Goal: Transaction & Acquisition: Purchase product/service

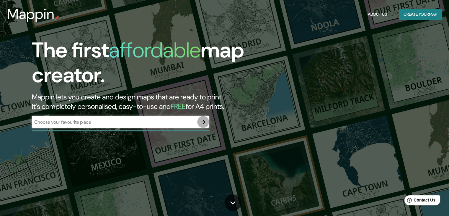
click at [203, 125] on icon "button" at bounding box center [203, 121] width 7 height 7
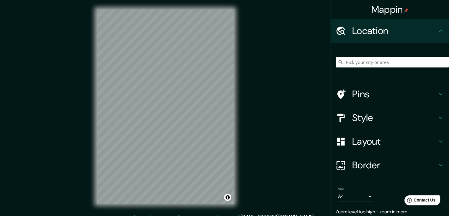
click at [247, 121] on div "Mappin Location Pins Style Layout Border Choose a border. Hint : you can make l…" at bounding box center [224, 111] width 449 height 222
click at [363, 163] on h4 "Border" at bounding box center [394, 165] width 85 height 12
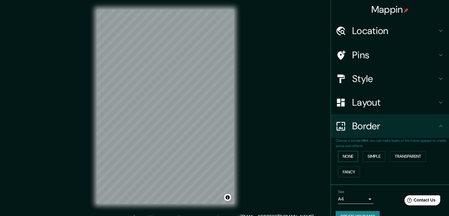
click at [347, 154] on button "None" at bounding box center [348, 156] width 20 height 11
click at [367, 156] on button "Simple" at bounding box center [374, 156] width 22 height 11
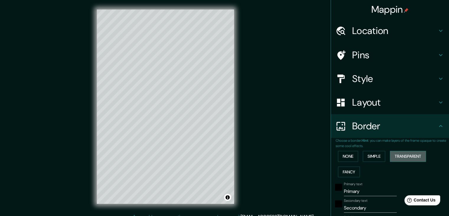
drag, startPoint x: 398, startPoint y: 158, endPoint x: 392, endPoint y: 158, distance: 5.6
click at [398, 159] on button "Transparent" at bounding box center [408, 156] width 36 height 11
click at [377, 155] on button "Simple" at bounding box center [374, 156] width 22 height 11
click at [348, 157] on button "None" at bounding box center [348, 156] width 20 height 11
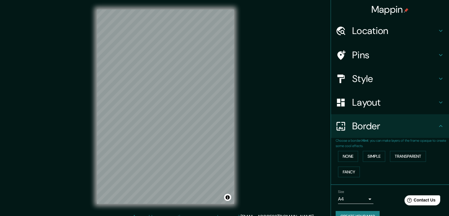
click at [361, 125] on h4 "Border" at bounding box center [394, 126] width 85 height 12
click at [362, 102] on h4 "Layout" at bounding box center [394, 102] width 85 height 12
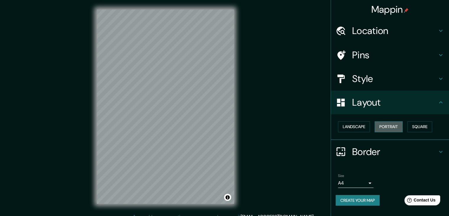
click at [390, 128] on button "Portrait" at bounding box center [389, 126] width 28 height 11
click at [370, 127] on div "Landscape [GEOGRAPHIC_DATA]" at bounding box center [392, 127] width 113 height 16
click at [365, 126] on button "Landscape" at bounding box center [354, 126] width 32 height 11
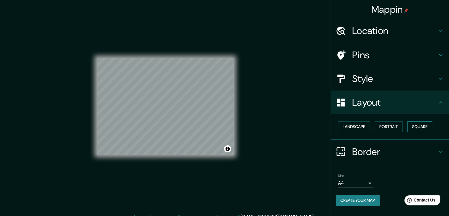
click at [431, 127] on button "Square" at bounding box center [420, 126] width 25 height 11
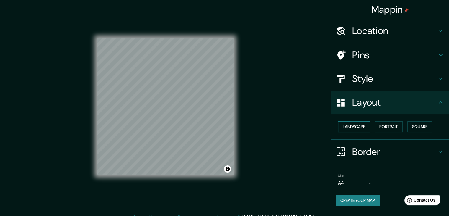
click at [357, 126] on button "Landscape" at bounding box center [354, 126] width 32 height 11
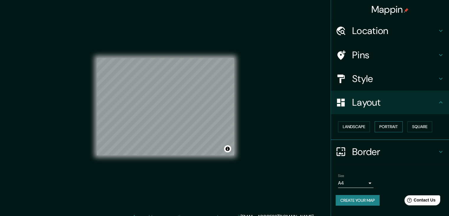
click at [392, 127] on button "Portrait" at bounding box center [389, 126] width 28 height 11
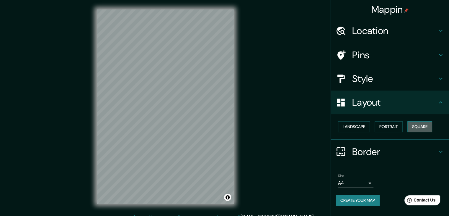
click at [418, 127] on button "Square" at bounding box center [420, 126] width 25 height 11
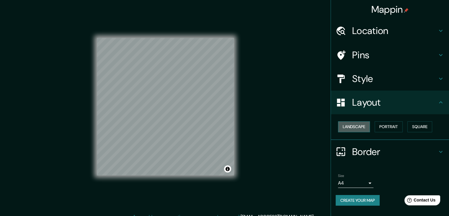
click at [355, 129] on button "Landscape" at bounding box center [354, 126] width 32 height 11
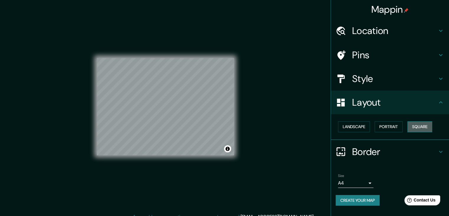
click at [418, 126] on button "Square" at bounding box center [420, 126] width 25 height 11
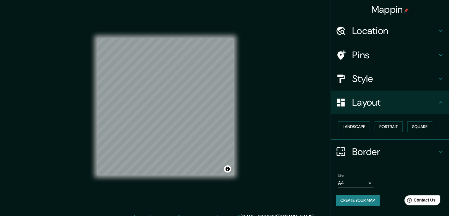
click at [271, 94] on div "Mappin Location Pins Style Layout Landscape Portrait Square Border Choose a bor…" at bounding box center [224, 111] width 449 height 222
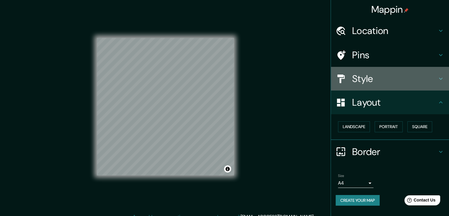
click at [394, 81] on h4 "Style" at bounding box center [394, 79] width 85 height 12
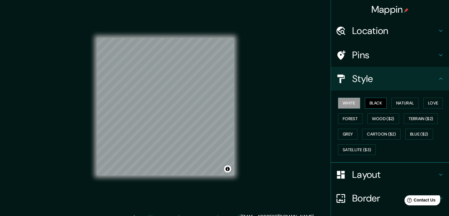
click at [377, 101] on button "Black" at bounding box center [376, 102] width 22 height 11
click at [394, 101] on button "Natural" at bounding box center [405, 102] width 27 height 11
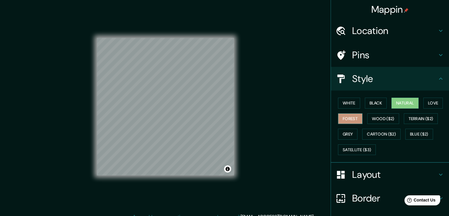
click at [352, 117] on button "Forest" at bounding box center [350, 118] width 25 height 11
click at [407, 116] on button "Terrain ($2)" at bounding box center [421, 118] width 34 height 11
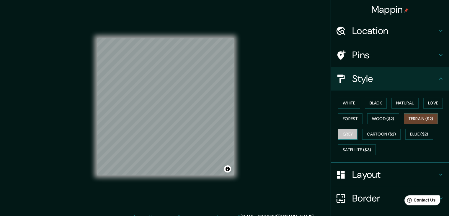
click at [352, 136] on button "Grey" at bounding box center [347, 133] width 19 height 11
click at [405, 129] on button "Blue ($2)" at bounding box center [419, 133] width 28 height 11
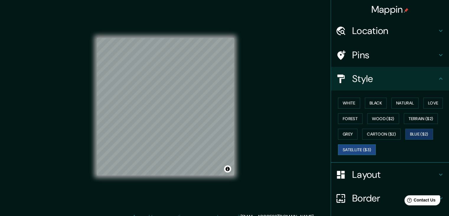
click at [352, 145] on button "Satellite ($3)" at bounding box center [357, 149] width 38 height 11
click at [386, 118] on button "Wood ($2)" at bounding box center [383, 118] width 32 height 11
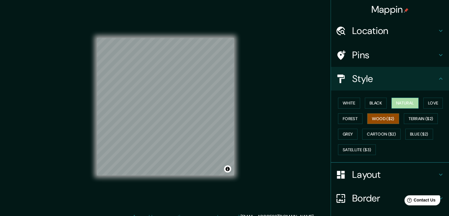
click at [401, 105] on button "Natural" at bounding box center [405, 102] width 27 height 11
click at [378, 105] on button "Black" at bounding box center [376, 102] width 22 height 11
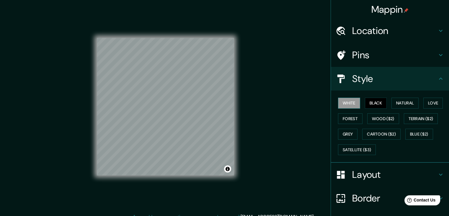
click at [348, 103] on button "White" at bounding box center [349, 102] width 22 height 11
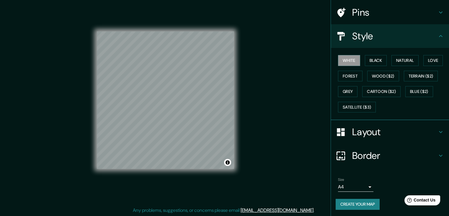
scroll to position [7, 0]
click at [364, 201] on button "Create your map" at bounding box center [358, 203] width 44 height 11
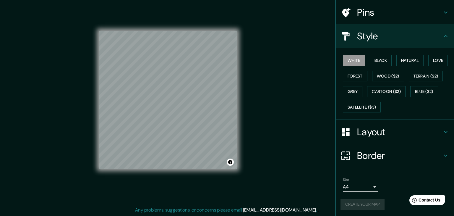
click at [368, 185] on body "Mappin Location Pins Style White Black Natural Love Forest Wood ($2) Terrain ($…" at bounding box center [227, 101] width 454 height 216
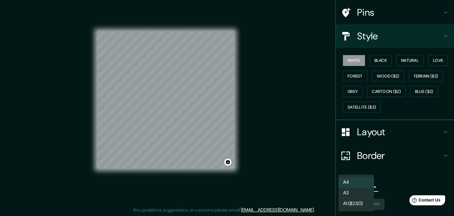
click at [359, 193] on li "A3" at bounding box center [355, 192] width 35 height 11
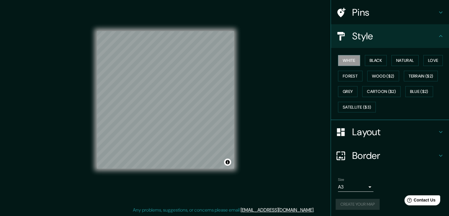
click at [381, 188] on div "Size A3 a4" at bounding box center [390, 184] width 109 height 19
click at [371, 204] on div "Create your map" at bounding box center [390, 203] width 109 height 11
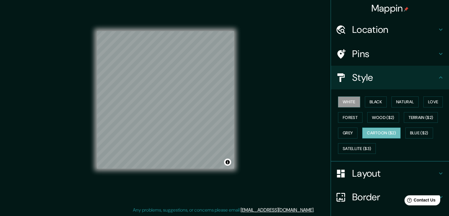
scroll to position [0, 0]
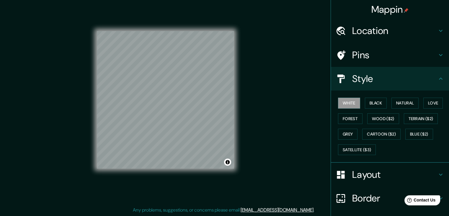
click at [408, 78] on h4 "Style" at bounding box center [394, 79] width 85 height 12
click at [440, 79] on div "Style" at bounding box center [390, 79] width 118 height 24
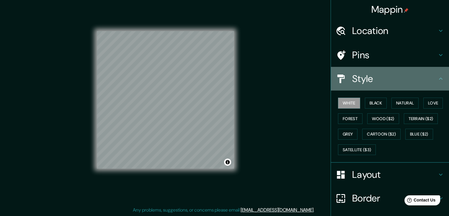
click at [437, 78] on icon at bounding box center [440, 78] width 7 height 7
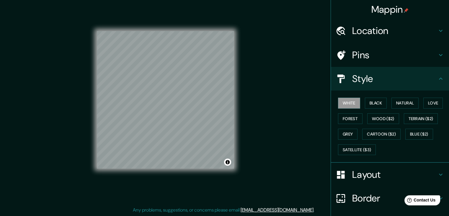
click at [439, 59] on div "Pins" at bounding box center [390, 55] width 118 height 24
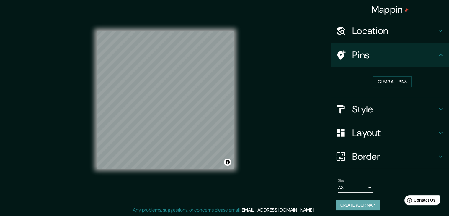
click at [363, 208] on button "Create your map" at bounding box center [358, 204] width 44 height 11
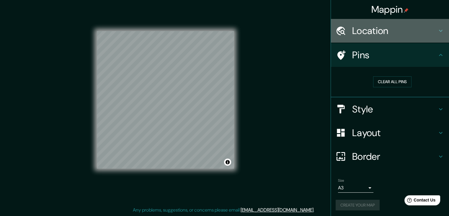
click at [437, 29] on icon at bounding box center [440, 30] width 7 height 7
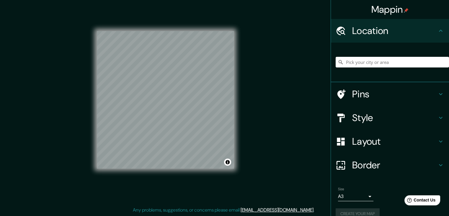
click at [437, 29] on icon at bounding box center [440, 30] width 7 height 7
click at [372, 159] on h4 "Border" at bounding box center [394, 165] width 85 height 12
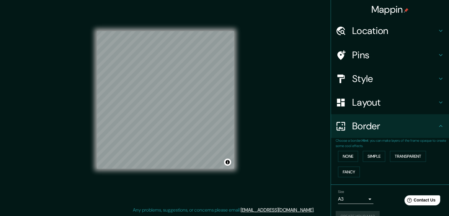
click at [382, 129] on h4 "Border" at bounding box center [394, 126] width 85 height 12
click at [289, 132] on div "Mappin Location Pins Style Layout Border Choose a border. Hint : you can make l…" at bounding box center [224, 104] width 449 height 222
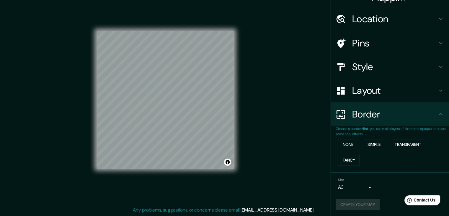
scroll to position [12, 0]
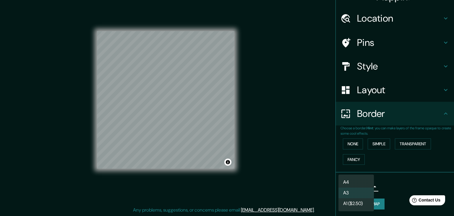
click at [365, 188] on body "Mappin Location Pins Style Layout Border Choose a border. Hint : you can make l…" at bounding box center [227, 101] width 454 height 216
click at [361, 180] on li "A4" at bounding box center [355, 182] width 35 height 11
type input "single"
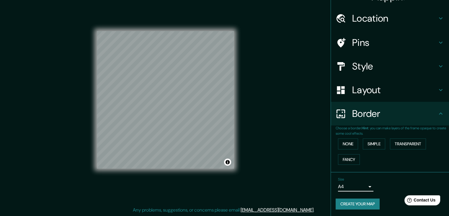
drag, startPoint x: 442, startPoint y: 0, endPoint x: 317, endPoint y: 90, distance: 153.9
click at [317, 91] on div "Mappin Location Pins Style Layout Border Choose a border. Hint : you can make l…" at bounding box center [224, 104] width 449 height 222
click at [363, 204] on button "Create your map" at bounding box center [358, 203] width 44 height 11
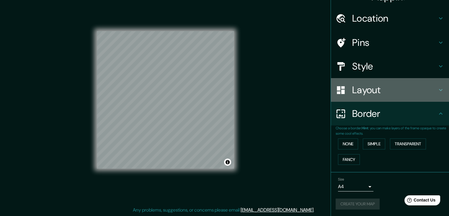
click at [379, 88] on h4 "Layout" at bounding box center [394, 90] width 85 height 12
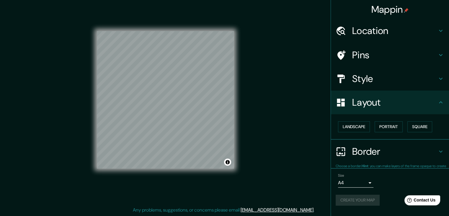
scroll to position [0, 0]
click at [380, 80] on h4 "Style" at bounding box center [394, 79] width 85 height 12
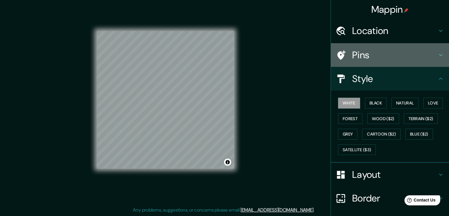
click at [361, 60] on h4 "Pins" at bounding box center [394, 55] width 85 height 12
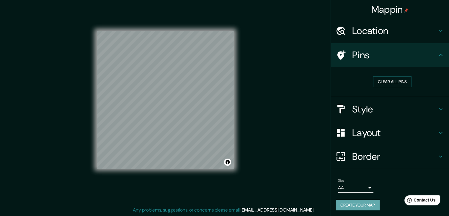
click at [363, 205] on button "Create your map" at bounding box center [358, 204] width 44 height 11
click at [358, 207] on button "Create your map" at bounding box center [358, 204] width 44 height 11
click at [360, 205] on button "Create your map" at bounding box center [358, 204] width 44 height 11
click at [353, 208] on button "Create your map" at bounding box center [358, 204] width 44 height 11
click at [353, 208] on div "Create your map" at bounding box center [390, 204] width 109 height 11
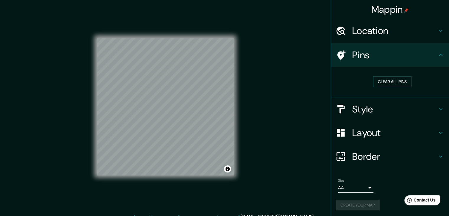
click at [378, 11] on h4 "Mappin" at bounding box center [390, 10] width 38 height 12
